Goal: Task Accomplishment & Management: Manage account settings

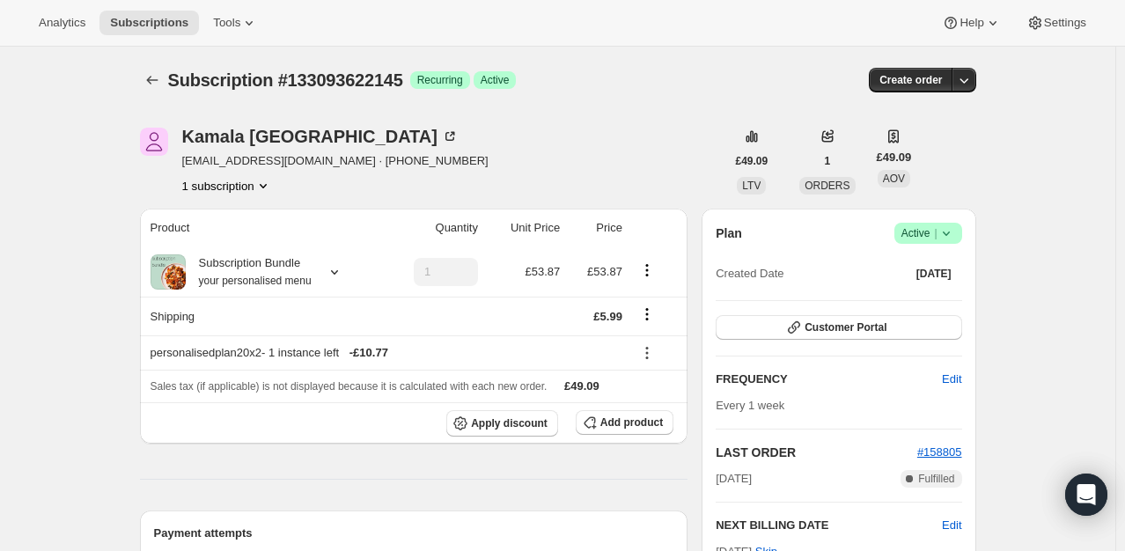
click at [952, 234] on icon at bounding box center [946, 233] width 18 height 18
click at [930, 297] on span "Cancel subscription" at bounding box center [933, 296] width 99 height 13
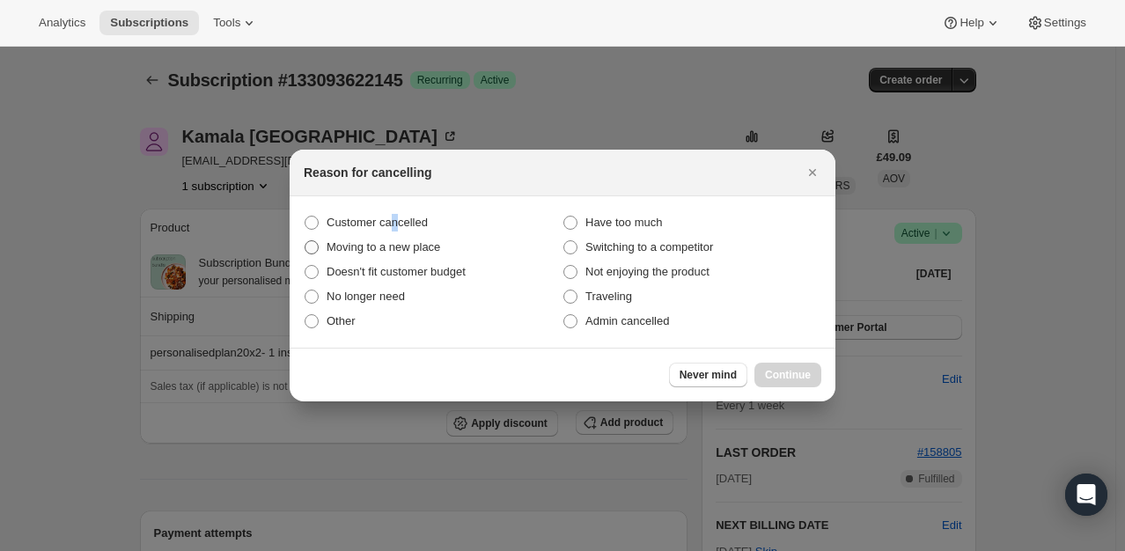
drag, startPoint x: 392, startPoint y: 228, endPoint x: 437, endPoint y: 238, distance: 46.8
click at [393, 228] on span "Customer cancelled" at bounding box center [377, 222] width 101 height 13
click at [318, 224] on span ":rbm:" at bounding box center [312, 223] width 14 height 14
click at [305, 217] on input "Customer cancelled" at bounding box center [305, 216] width 1 height 1
radio input "true"
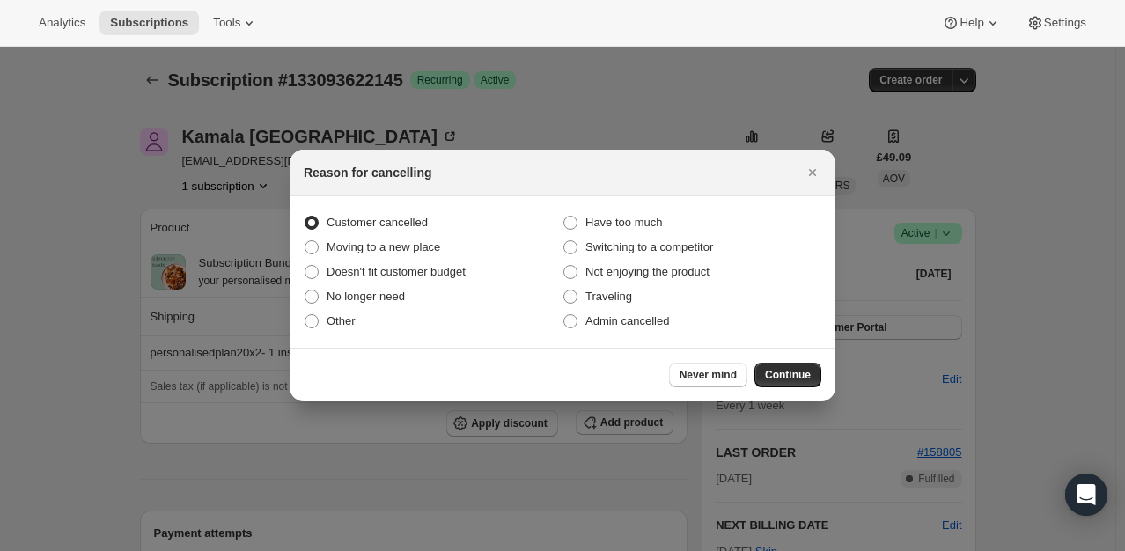
click at [779, 382] on button "Continue" at bounding box center [787, 375] width 67 height 25
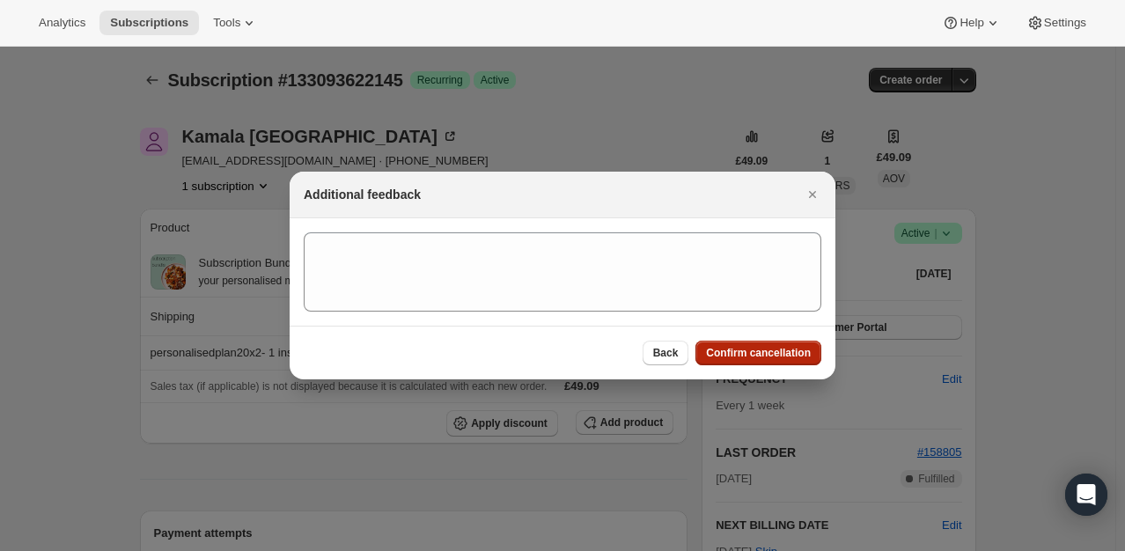
click at [780, 346] on button "Confirm cancellation" at bounding box center [758, 353] width 126 height 25
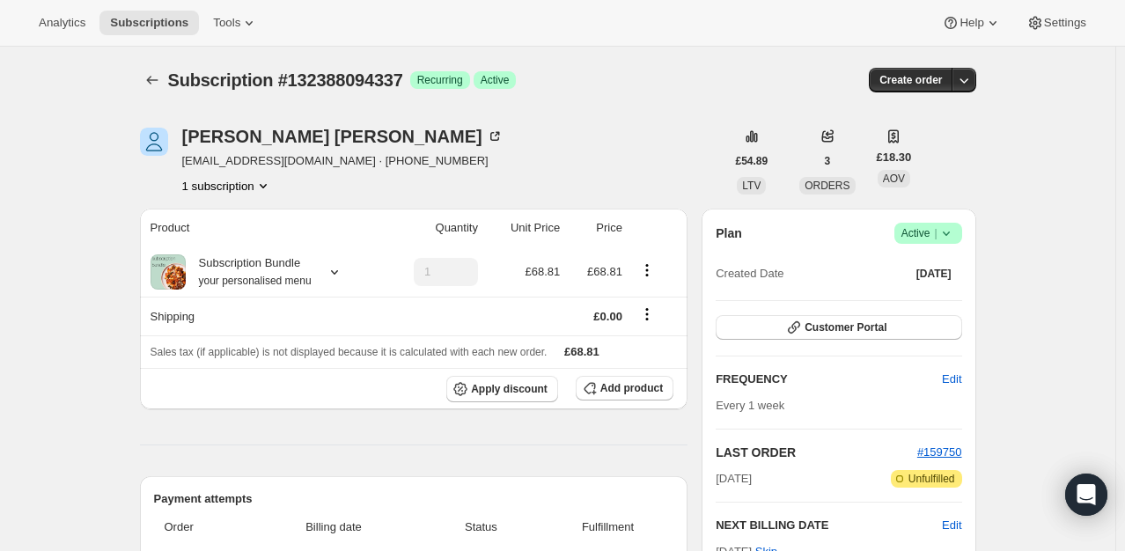
click at [962, 236] on span "Success Active |" at bounding box center [928, 233] width 68 height 21
click at [901, 294] on span "Cancel subscription" at bounding box center [933, 296] width 99 height 13
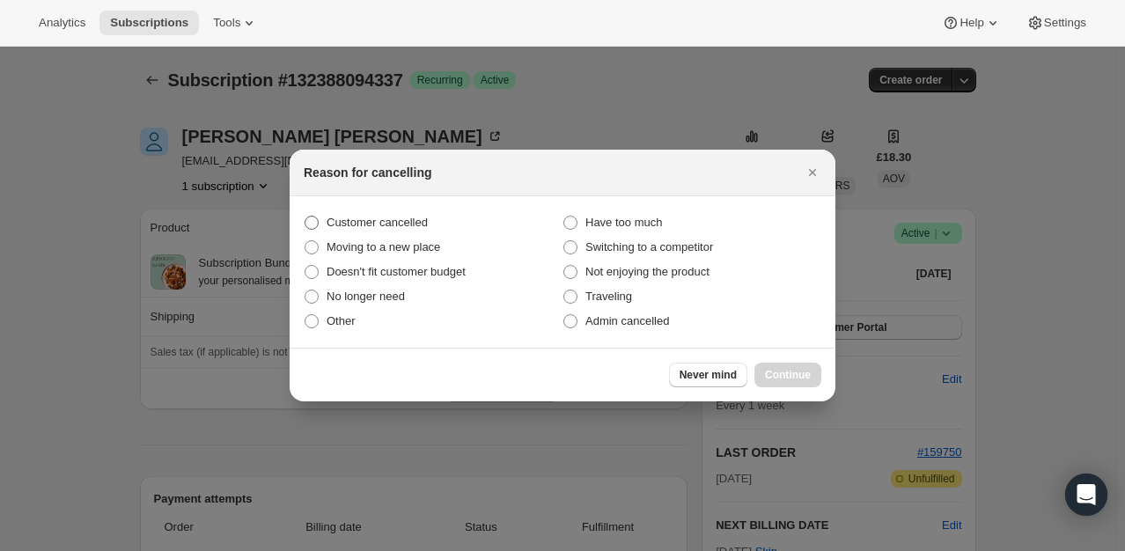
click at [331, 216] on span "Customer cancelled" at bounding box center [377, 222] width 101 height 13
click at [305, 216] on input "Customer cancelled" at bounding box center [305, 216] width 1 height 1
radio input "true"
click at [783, 372] on span "Continue" at bounding box center [788, 375] width 46 height 14
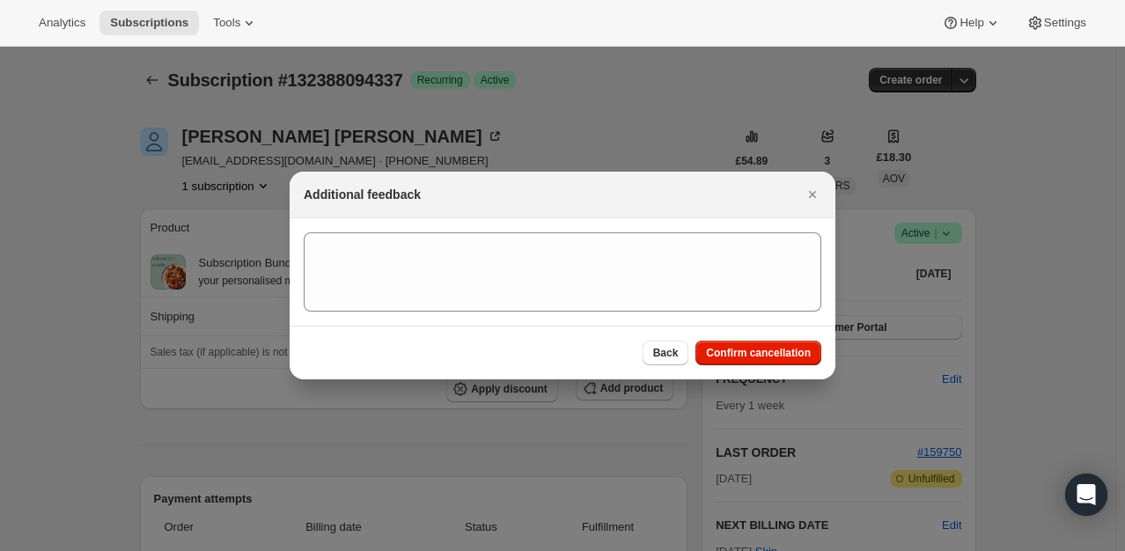
click at [775, 337] on div "Back Confirm cancellation" at bounding box center [563, 353] width 546 height 54
click at [769, 349] on span "Confirm cancellation" at bounding box center [758, 353] width 105 height 14
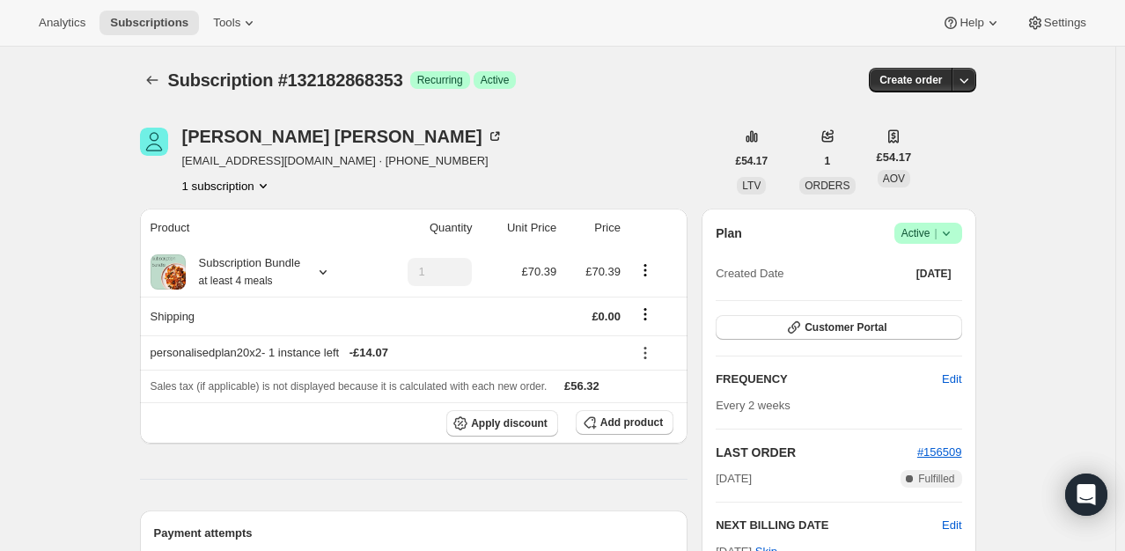
click at [950, 235] on icon at bounding box center [946, 233] width 18 height 18
click at [908, 303] on span "Cancel subscription" at bounding box center [933, 296] width 99 height 13
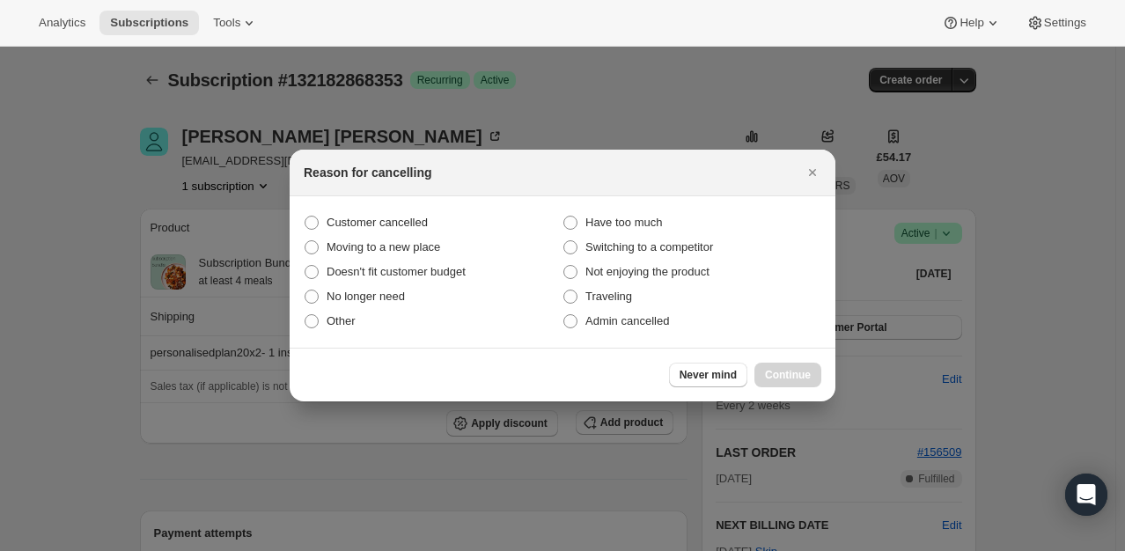
click at [341, 206] on section "Customer cancelled Have too much Moving to a new place Switching to a competito…" at bounding box center [563, 271] width 546 height 151
click at [339, 225] on span "Customer cancelled" at bounding box center [377, 222] width 101 height 13
click at [305, 217] on input "Customer cancelled" at bounding box center [305, 216] width 1 height 1
radio input "true"
click at [753, 364] on div "Never mind Continue" at bounding box center [745, 375] width 152 height 25
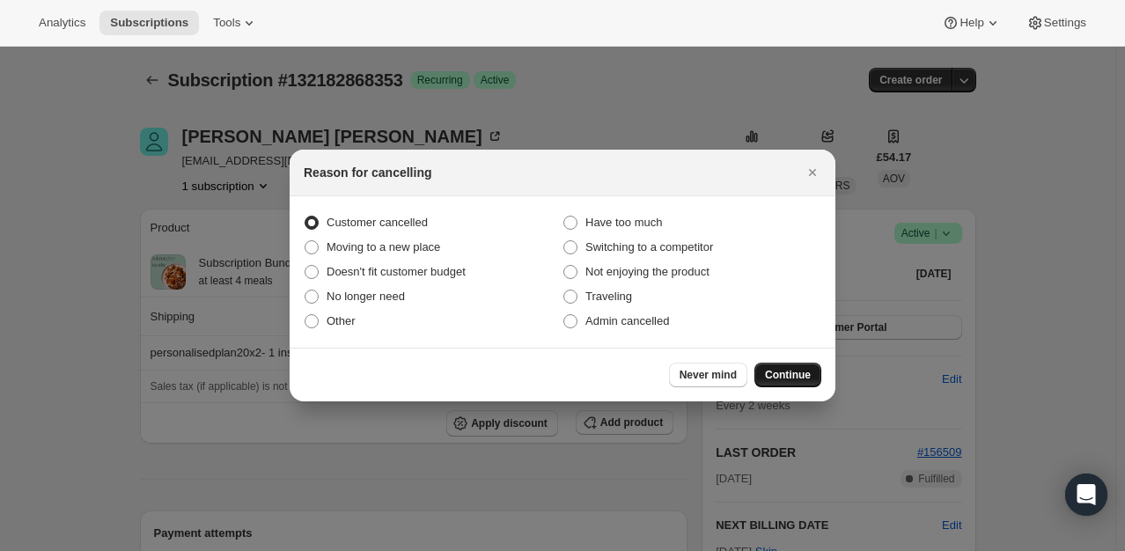
click at [761, 371] on button "Continue" at bounding box center [787, 375] width 67 height 25
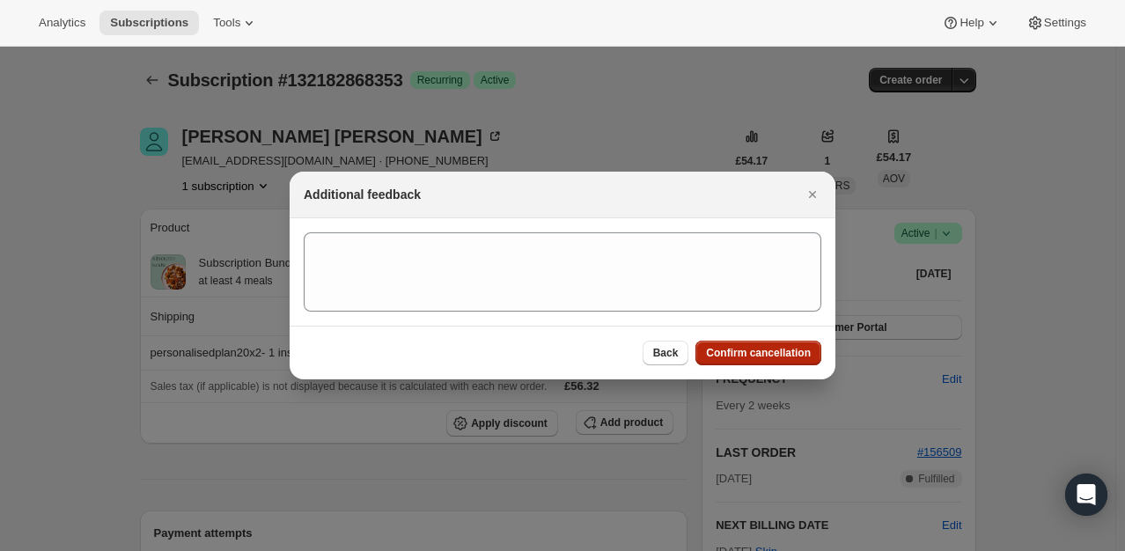
click at [747, 348] on span "Confirm cancellation" at bounding box center [758, 353] width 105 height 14
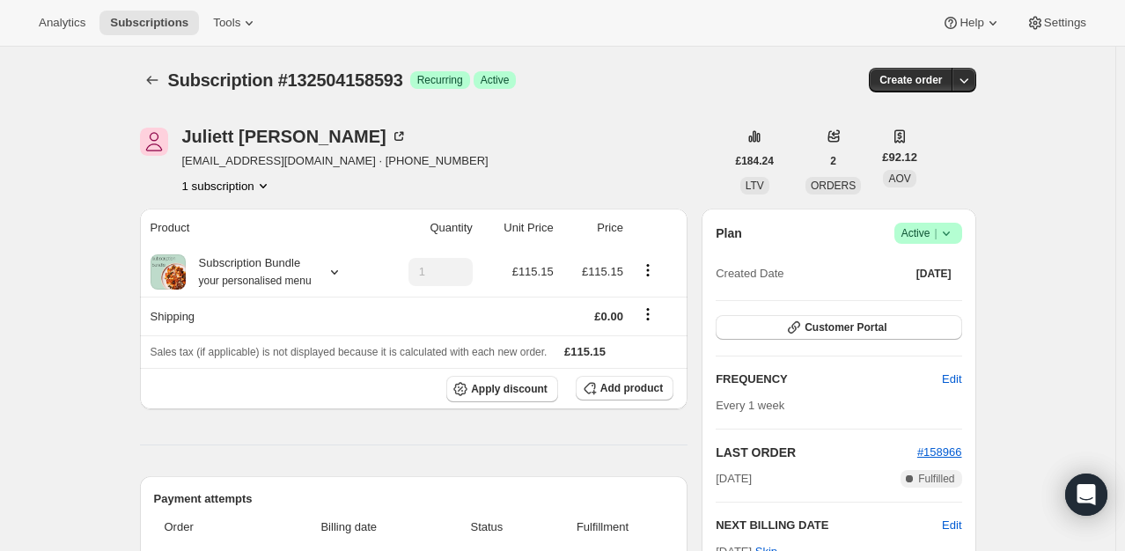
click at [959, 239] on span "Success Active |" at bounding box center [928, 233] width 68 height 21
click at [901, 298] on span "Cancel subscription" at bounding box center [933, 296] width 99 height 13
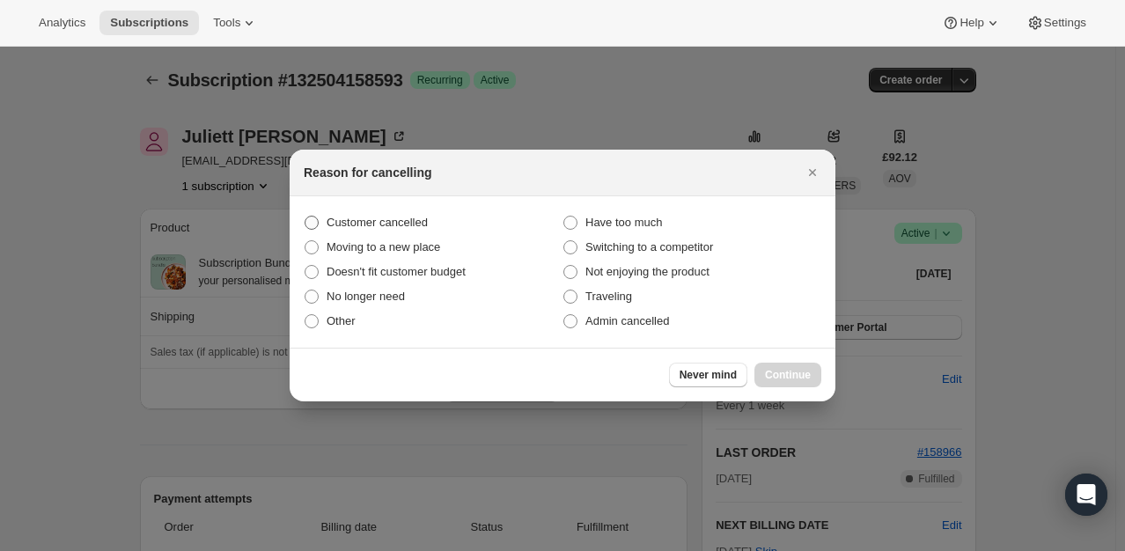
click at [409, 229] on span "Customer cancelled" at bounding box center [377, 222] width 101 height 13
click at [305, 217] on input "Customer cancelled" at bounding box center [305, 216] width 1 height 1
radio input "true"
click at [783, 381] on span "Continue" at bounding box center [788, 375] width 46 height 14
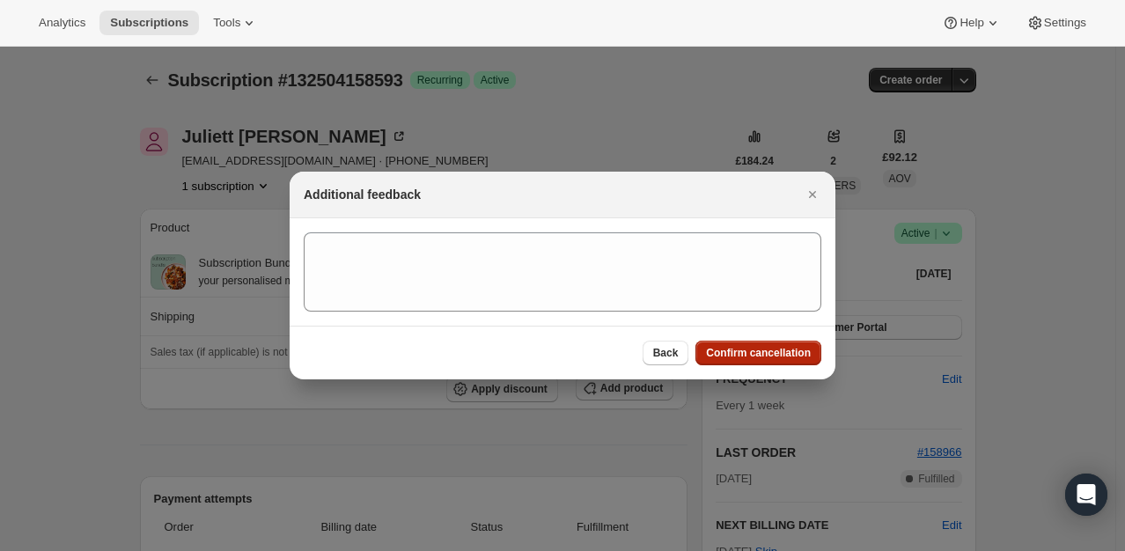
click at [768, 354] on span "Confirm cancellation" at bounding box center [758, 353] width 105 height 14
